Goal: Information Seeking & Learning: Learn about a topic

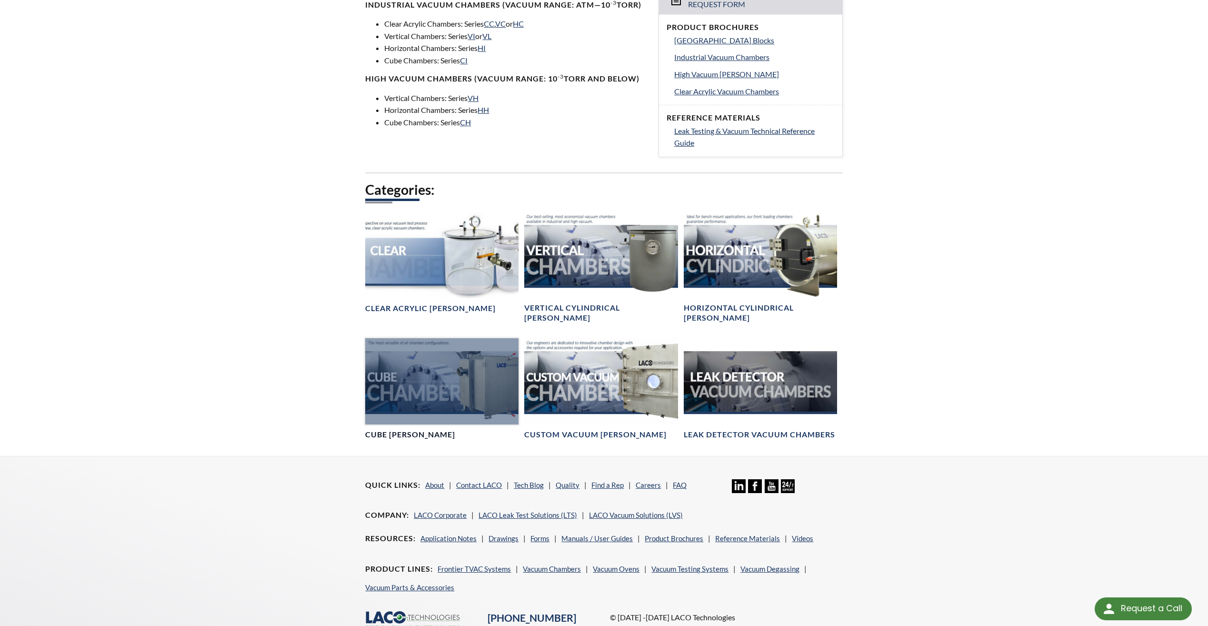
scroll to position [381, 0]
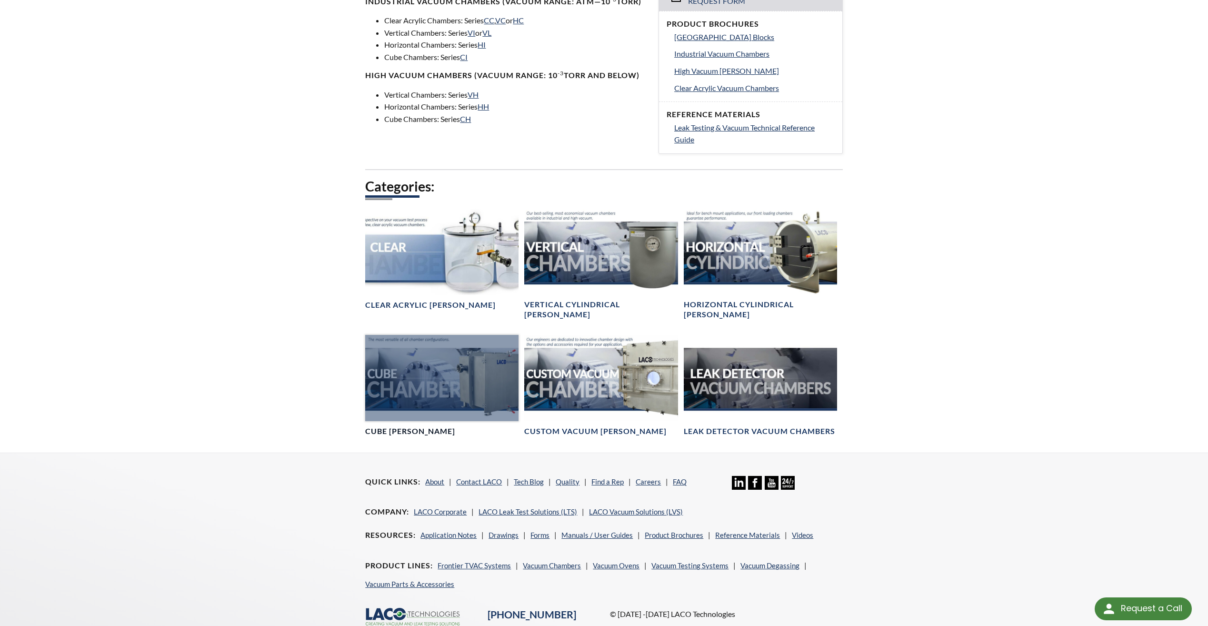
click at [436, 381] on div at bounding box center [441, 378] width 153 height 86
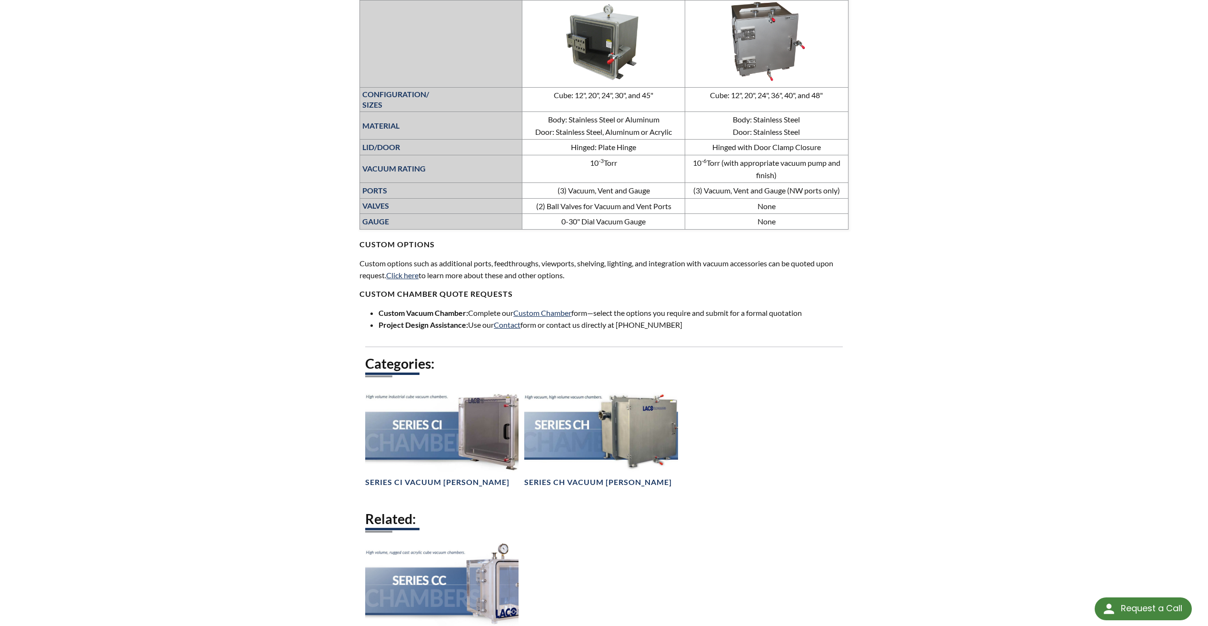
scroll to position [476, 0]
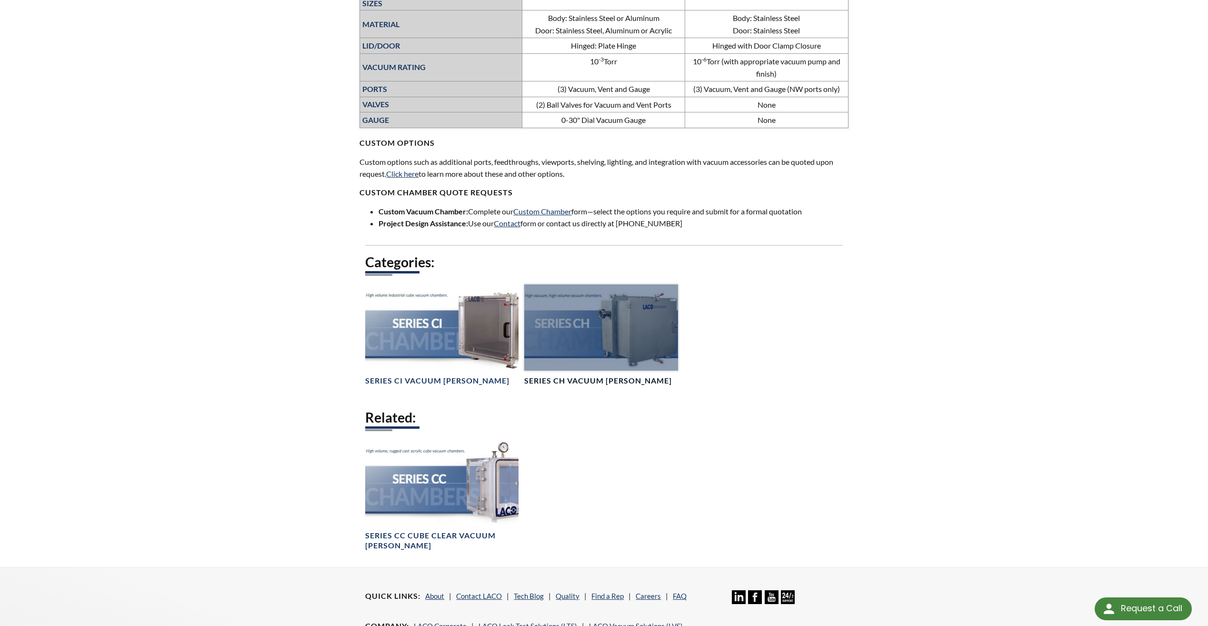
click at [641, 318] on div at bounding box center [600, 327] width 153 height 86
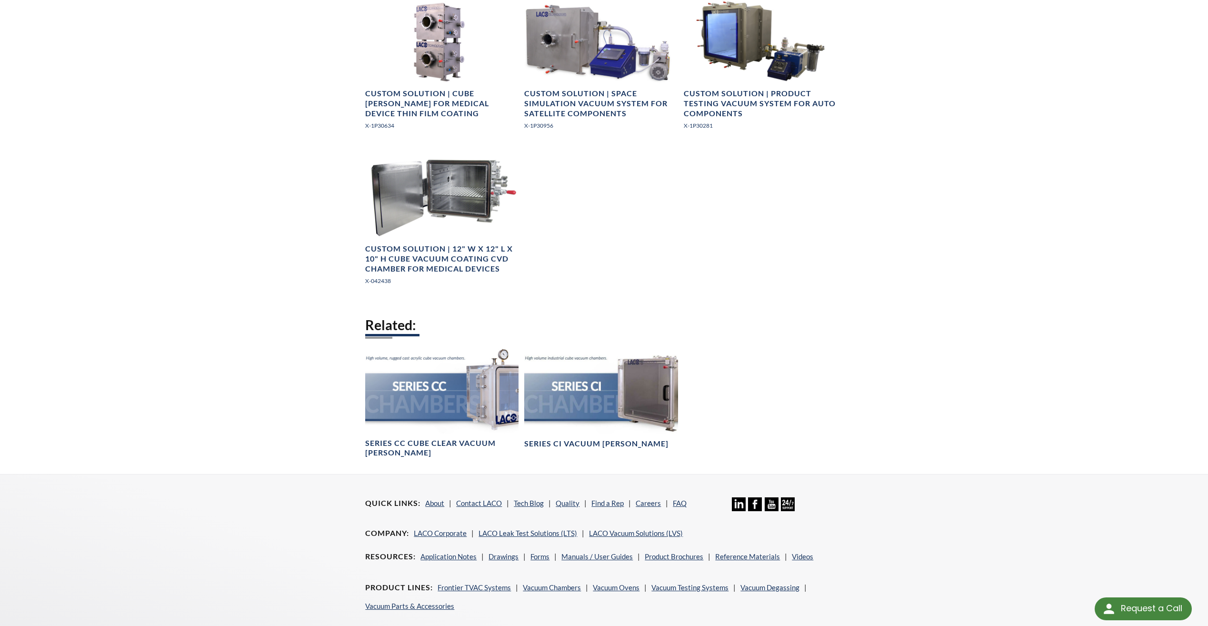
scroll to position [1381, 0]
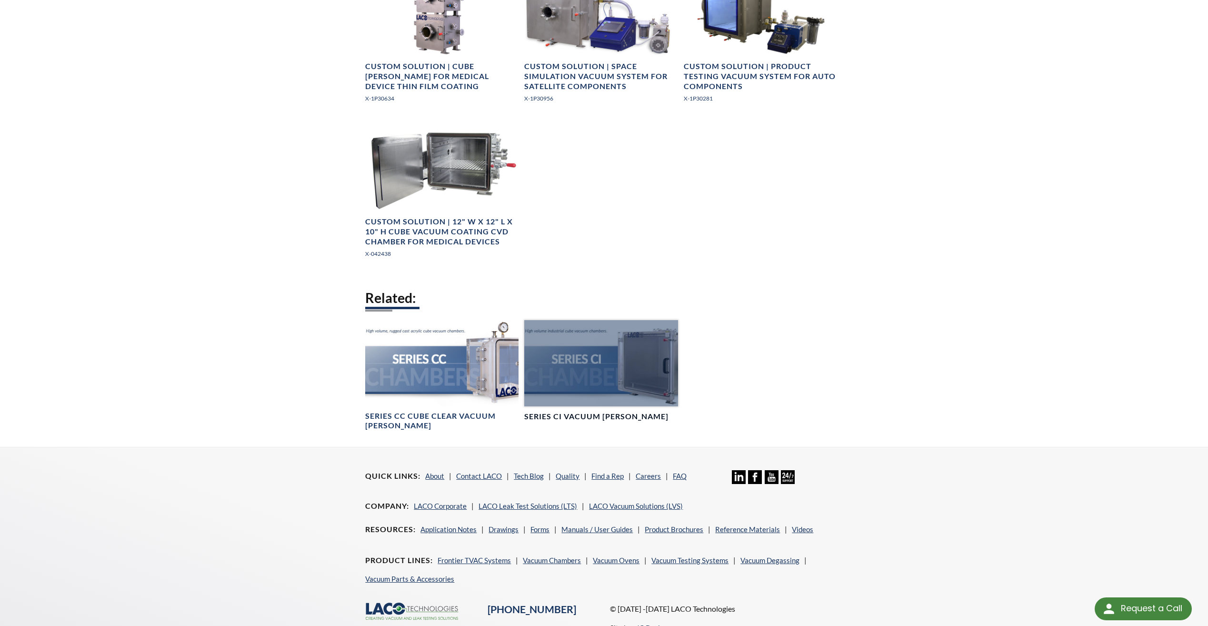
click at [585, 402] on div at bounding box center [600, 363] width 153 height 86
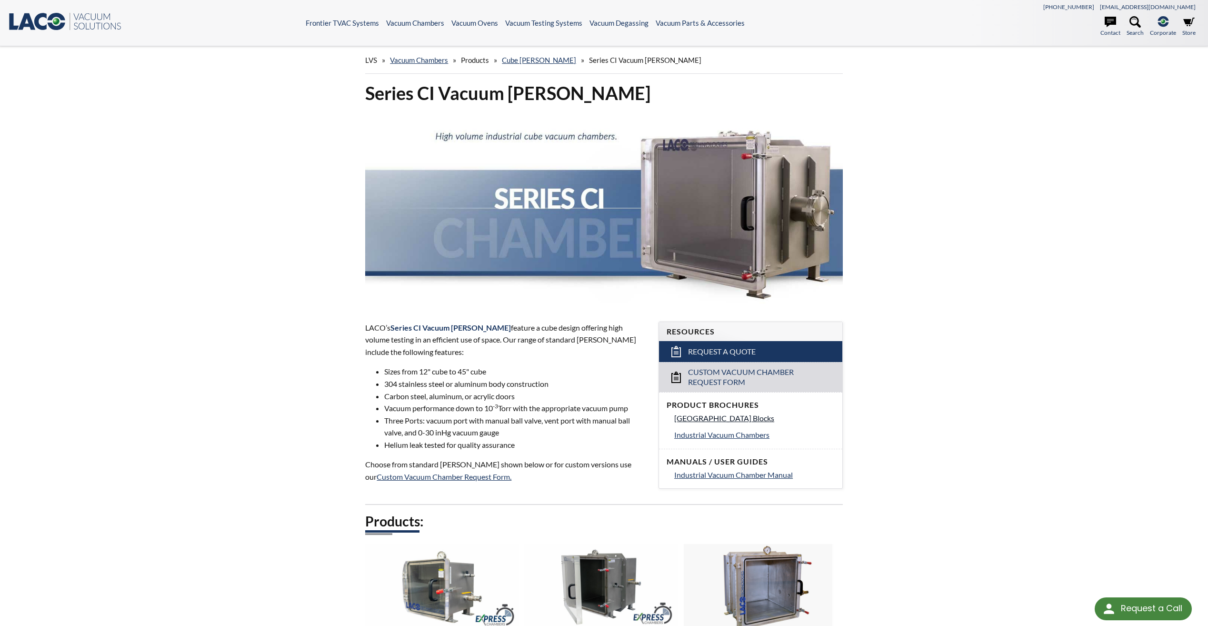
click at [717, 416] on span "[GEOGRAPHIC_DATA] Blocks" at bounding box center [724, 417] width 100 height 9
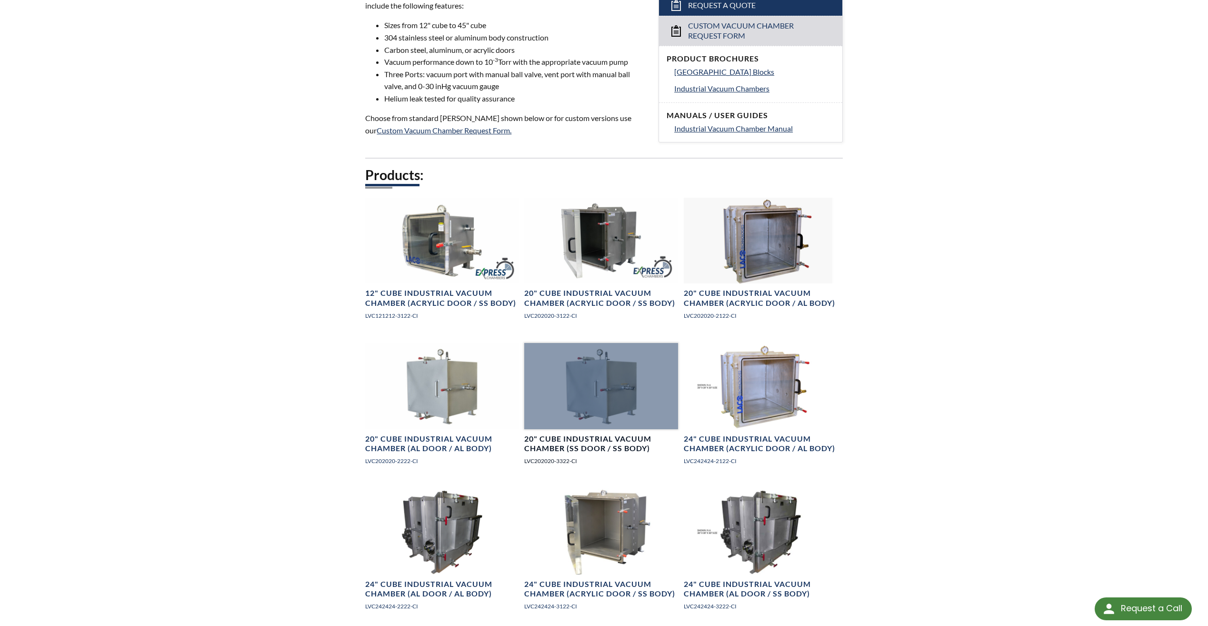
scroll to position [429, 0]
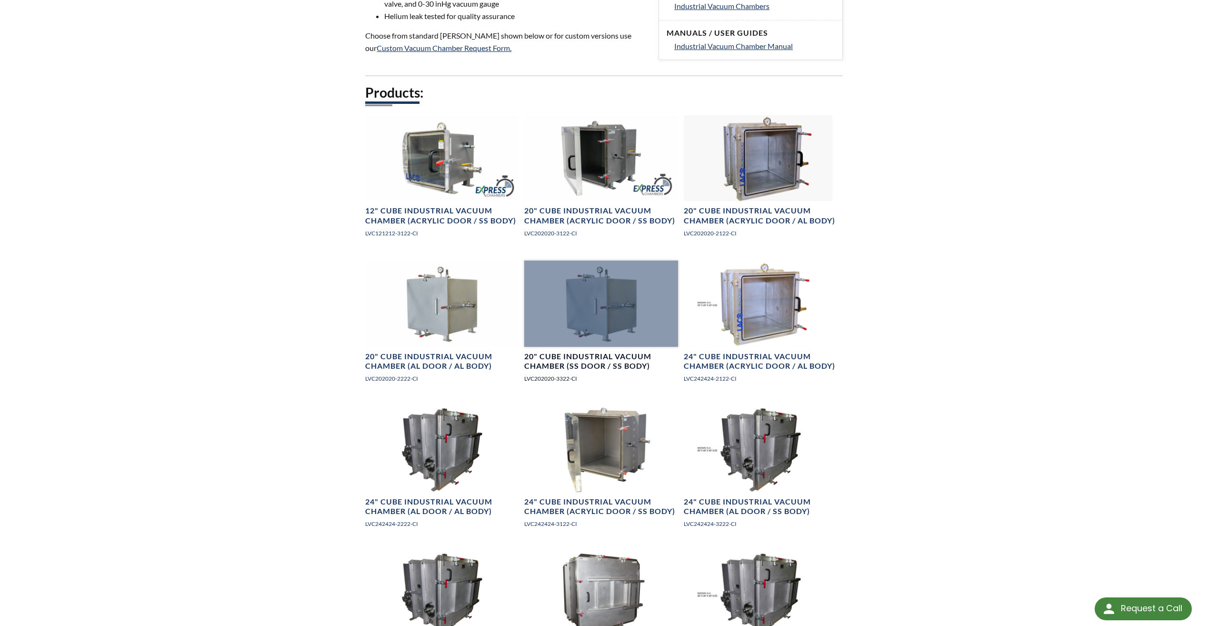
click at [596, 359] on h4 "20" Cube Industrial Vacuum Chamber (SS Door / SS Body)" at bounding box center [600, 362] width 153 height 20
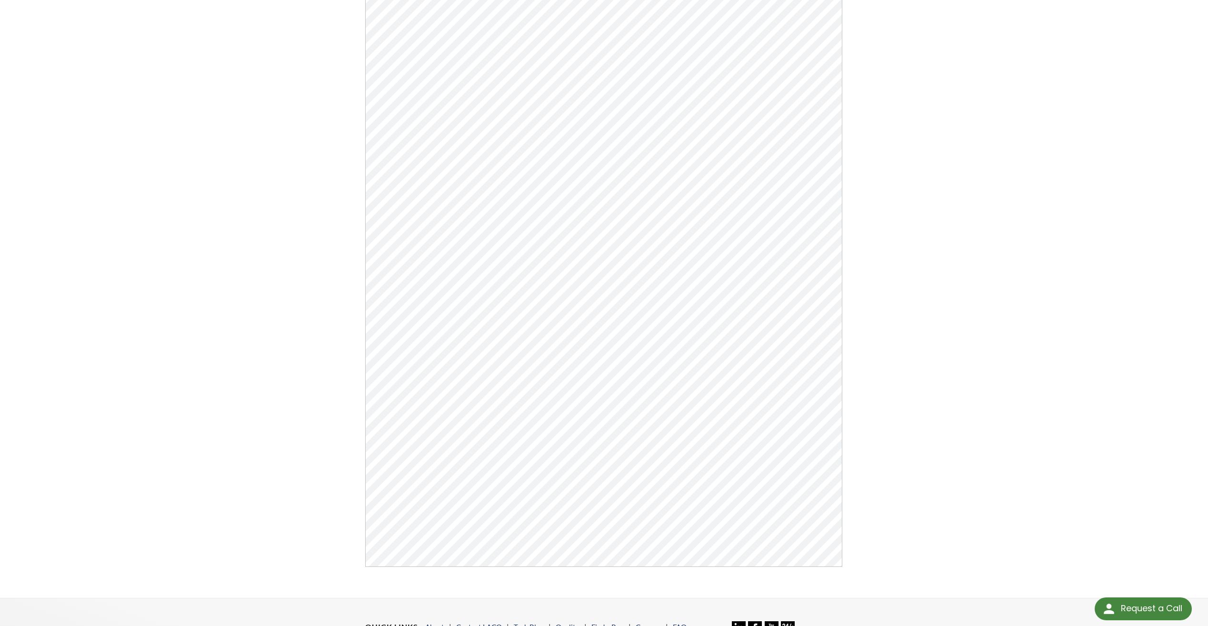
scroll to position [286, 0]
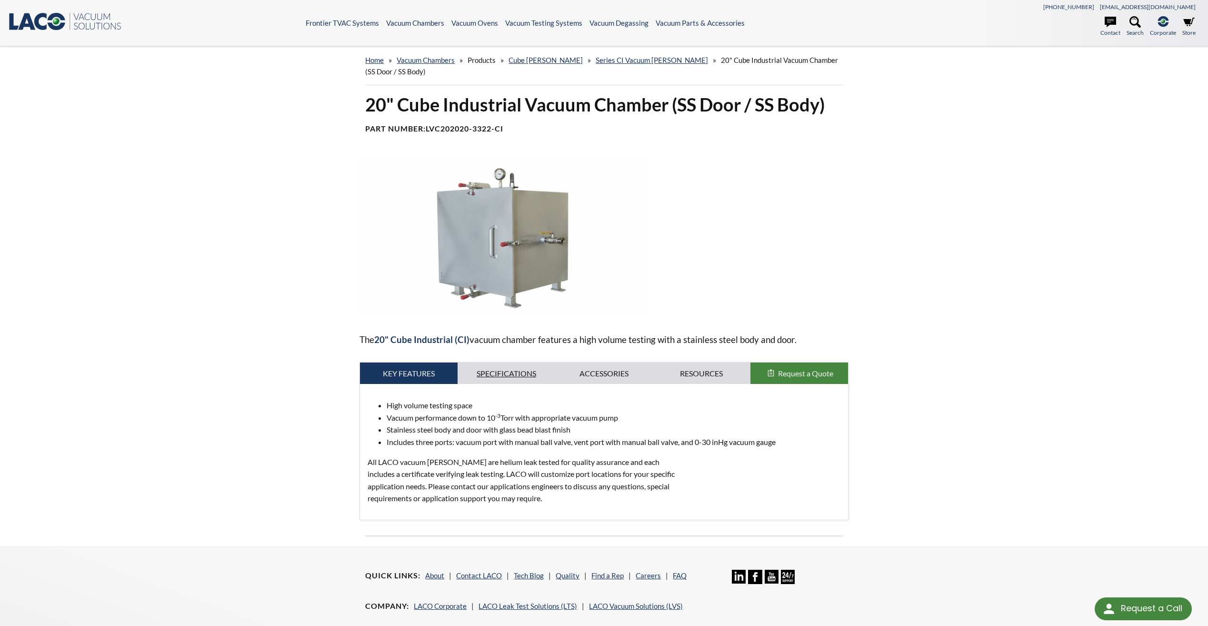
click at [522, 367] on link "Specifications" at bounding box center [507, 373] width 98 height 22
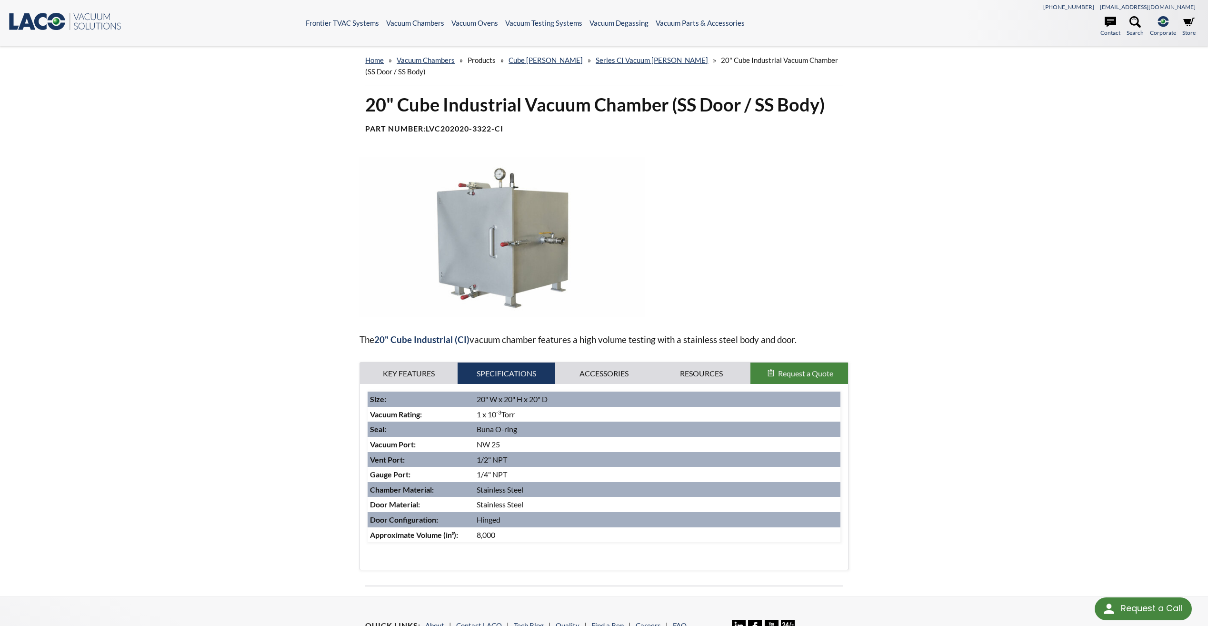
click at [298, 349] on div "home » Vacuum [PERSON_NAME] » Products » Cube [PERSON_NAME] » Series CI Vacuum …" at bounding box center [604, 321] width 1208 height 550
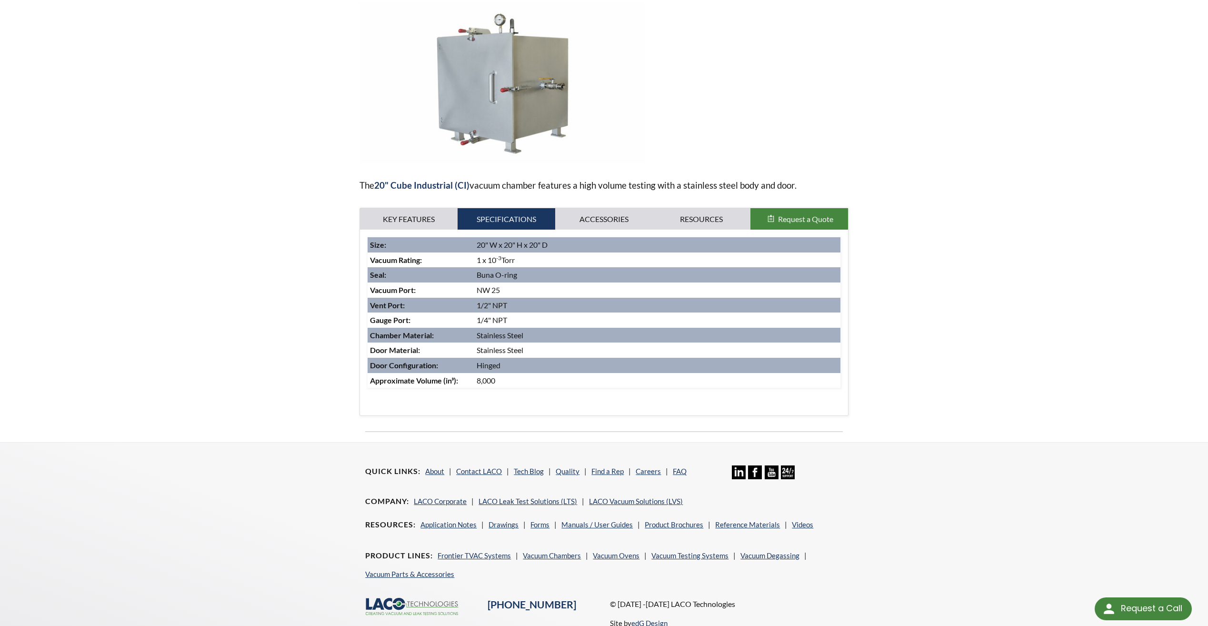
scroll to position [191, 0]
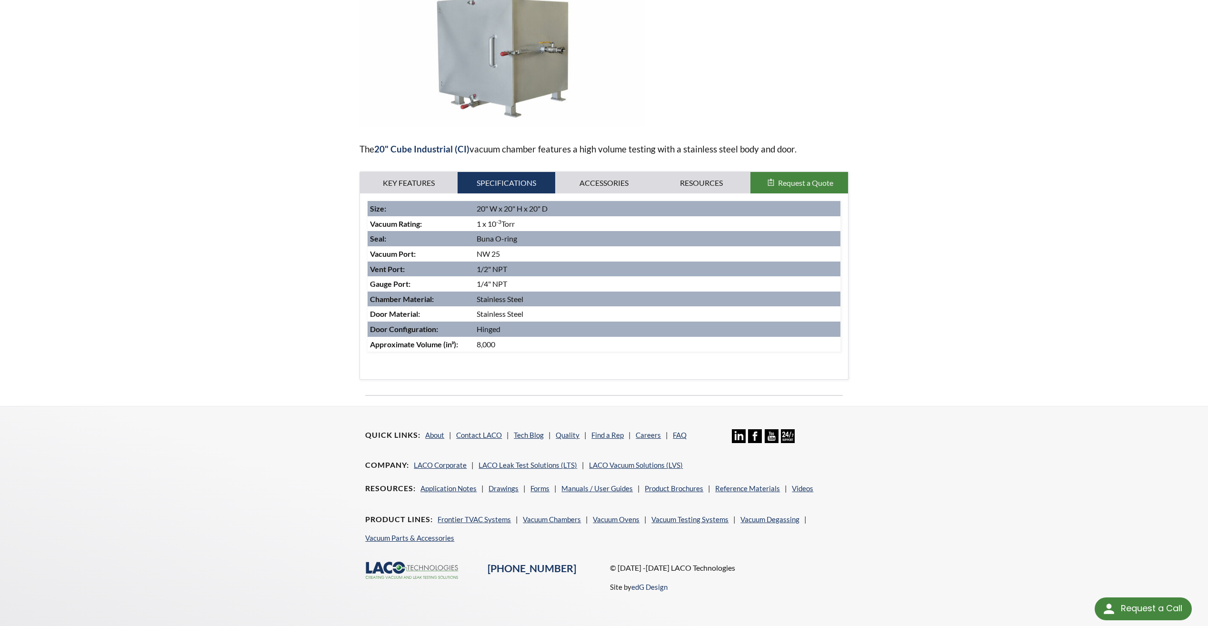
click at [212, 356] on div "home » Vacuum [PERSON_NAME] » Products » Cube [PERSON_NAME] » Series CI Vacuum …" at bounding box center [604, 131] width 1208 height 550
click at [170, 181] on div "home » Vacuum [PERSON_NAME] » Products » Cube [PERSON_NAME] » Series CI Vacuum …" at bounding box center [604, 131] width 1208 height 550
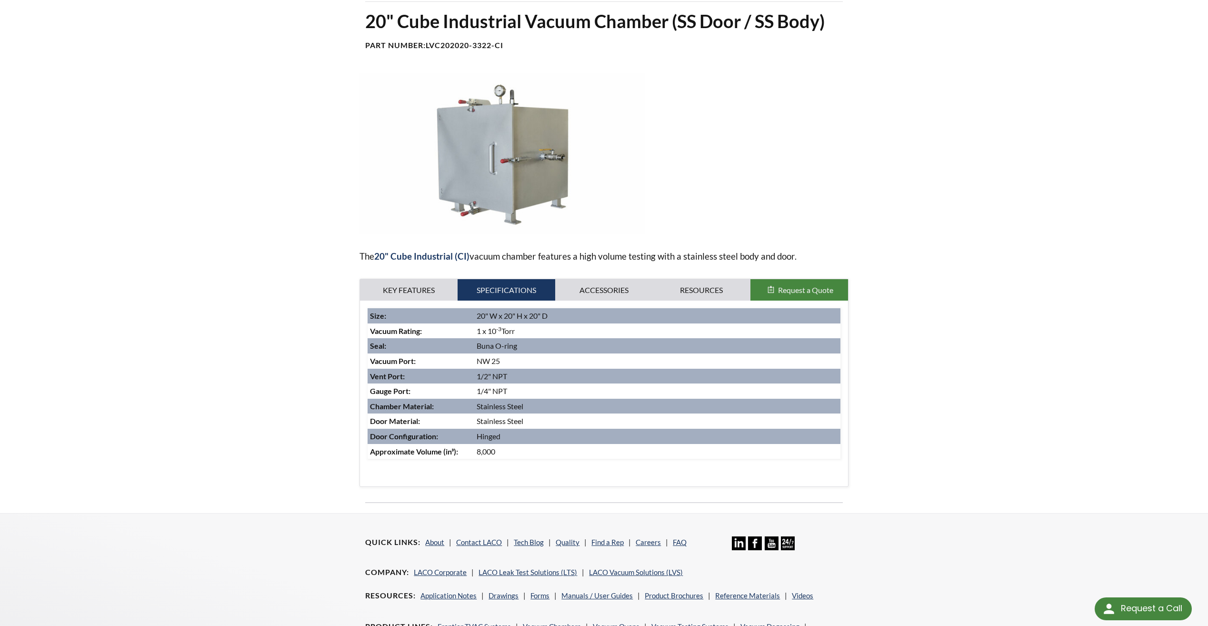
scroll to position [48, 0]
